Goal: Task Accomplishment & Management: Manage account settings

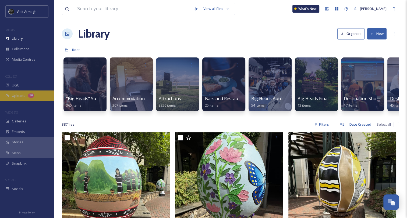
click at [23, 96] on span "Uploads" at bounding box center [18, 95] width 13 height 5
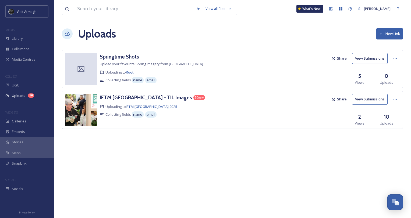
click at [374, 99] on button "View Submissions" at bounding box center [370, 99] width 36 height 11
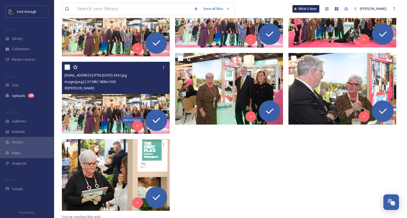
scroll to position [208, 0]
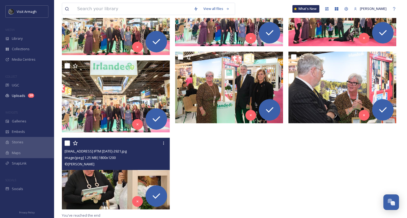
click at [112, 183] on img at bounding box center [116, 174] width 108 height 72
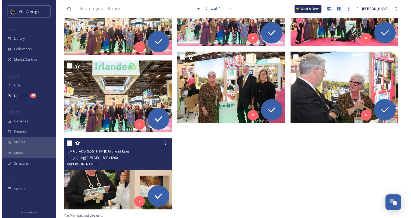
scroll to position [130, 0]
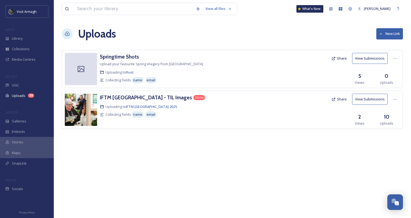
click at [375, 98] on button "View Submissions" at bounding box center [370, 99] width 36 height 11
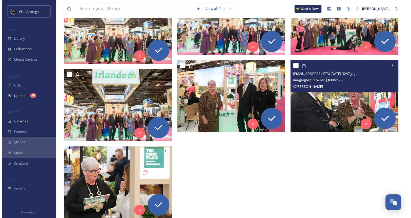
scroll to position [208, 0]
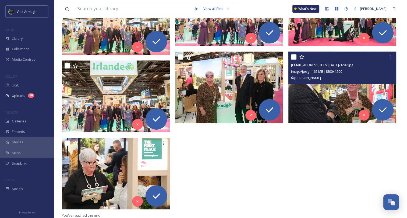
click at [343, 105] on img at bounding box center [342, 88] width 108 height 72
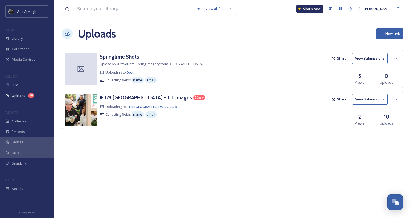
click at [378, 100] on button "View Submissions" at bounding box center [370, 99] width 36 height 11
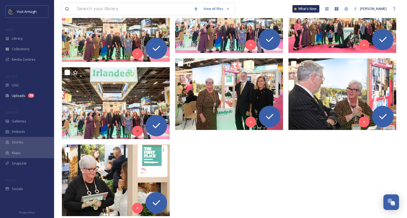
scroll to position [208, 0]
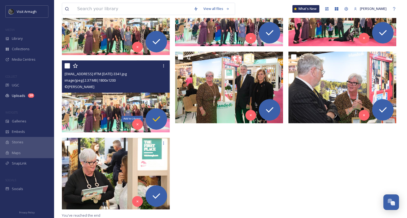
click at [157, 119] on icon at bounding box center [156, 118] width 8 height 5
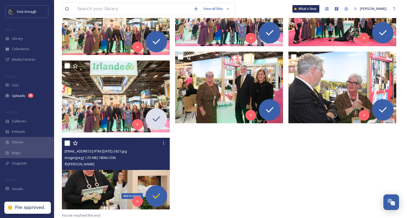
click at [158, 193] on icon at bounding box center [156, 196] width 11 height 11
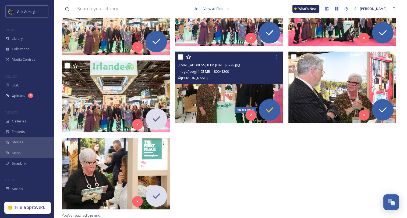
click at [268, 110] on icon at bounding box center [269, 110] width 11 height 11
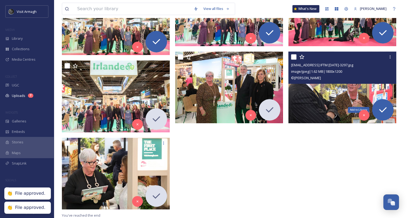
drag, startPoint x: 386, startPoint y: 111, endPoint x: 384, endPoint y: 98, distance: 12.8
click at [386, 110] on icon at bounding box center [382, 110] width 11 height 11
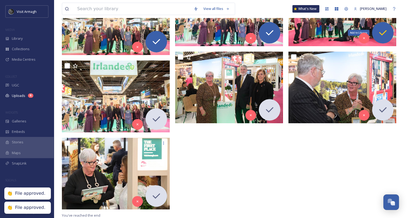
click at [383, 32] on icon at bounding box center [382, 32] width 11 height 11
drag, startPoint x: 270, startPoint y: 31, endPoint x: 227, endPoint y: 34, distance: 43.2
click at [270, 31] on icon at bounding box center [269, 32] width 11 height 11
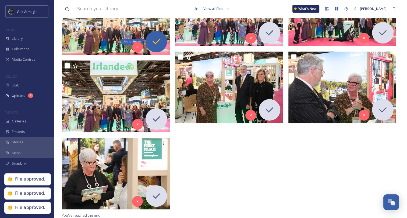
click at [157, 40] on icon at bounding box center [156, 41] width 11 height 11
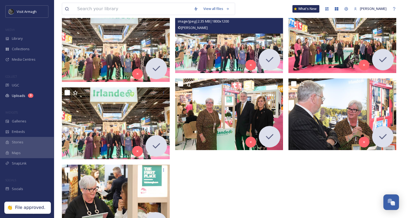
scroll to position [100, 0]
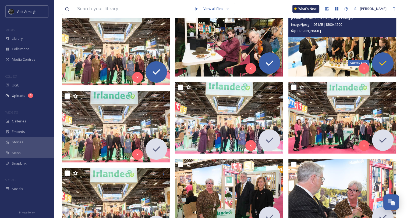
click at [384, 63] on icon at bounding box center [383, 62] width 8 height 5
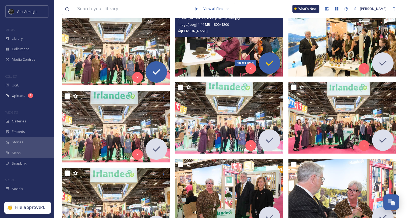
click at [270, 66] on icon at bounding box center [269, 63] width 11 height 11
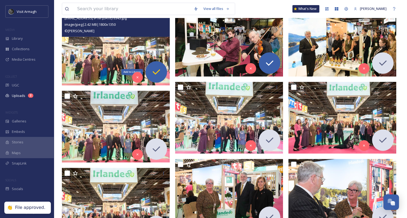
click at [158, 70] on icon at bounding box center [156, 71] width 8 height 5
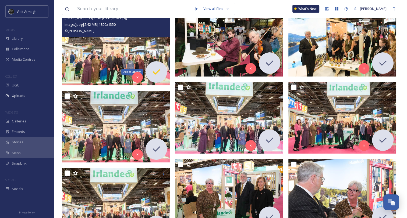
scroll to position [0, 0]
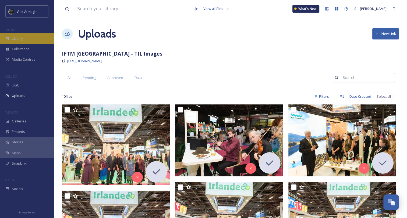
click at [22, 39] on span "Library" at bounding box center [17, 38] width 11 height 5
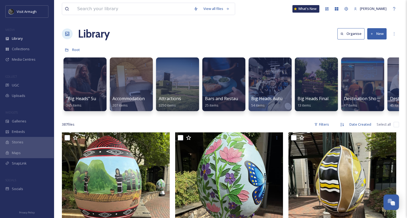
scroll to position [0, 295]
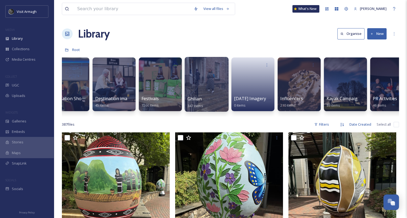
click at [204, 91] on div at bounding box center [206, 84] width 44 height 55
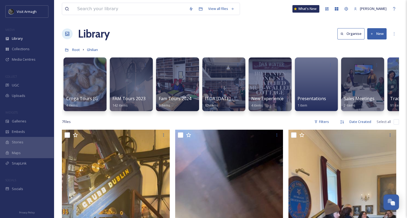
scroll to position [0, 126]
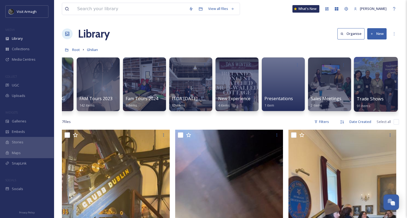
click at [375, 90] on div at bounding box center [376, 84] width 44 height 55
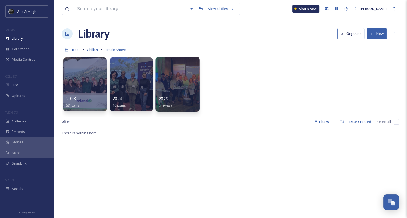
click at [179, 95] on div at bounding box center [177, 84] width 44 height 55
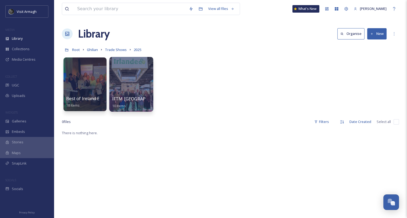
click at [126, 96] on div "IFTM [GEOGRAPHIC_DATA] 2025 10 items" at bounding box center [131, 102] width 38 height 13
click at [132, 89] on div at bounding box center [131, 84] width 44 height 55
